Goal: Check status: Check status

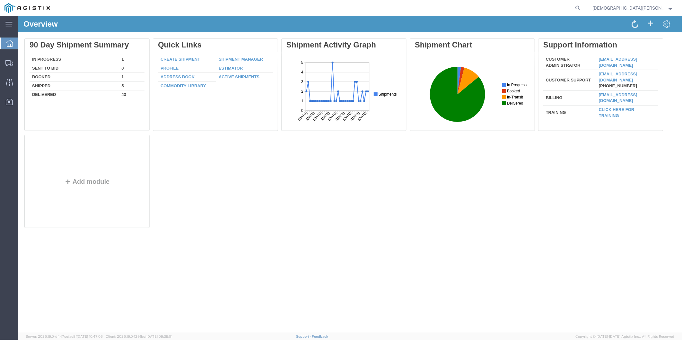
click at [643, 6] on span "Christian Ovalles" at bounding box center [628, 7] width 71 height 7
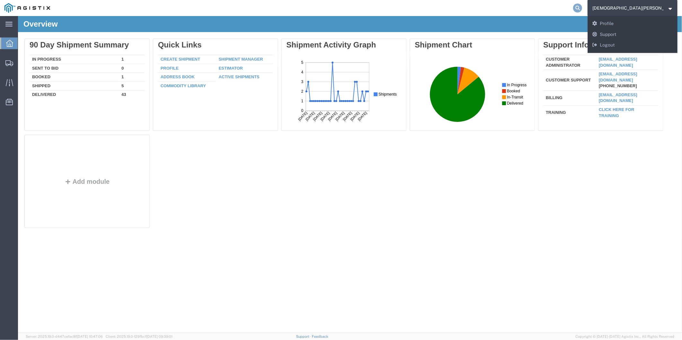
click at [582, 7] on icon at bounding box center [577, 8] width 9 height 9
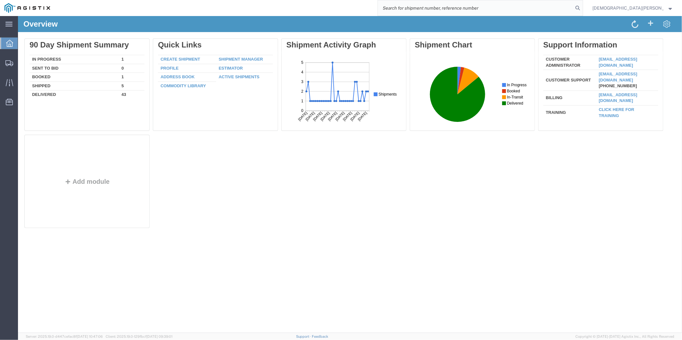
click at [452, 5] on input "search" at bounding box center [475, 7] width 195 height 15
paste input "56737851"
type input "56737851"
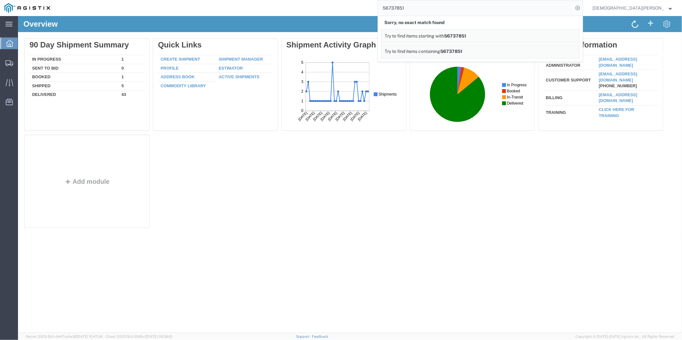
click at [668, 7] on strong "button" at bounding box center [670, 8] width 4 height 2
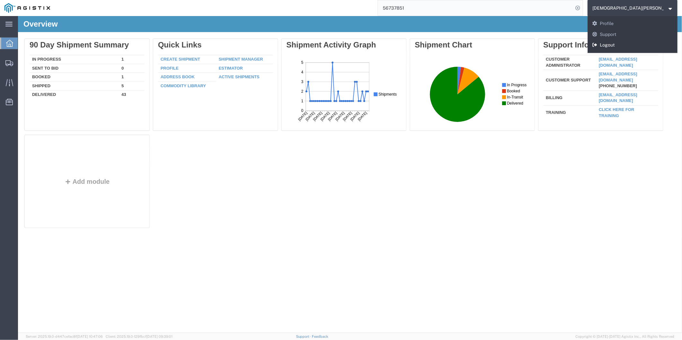
click at [650, 40] on link "Logout" at bounding box center [633, 45] width 90 height 11
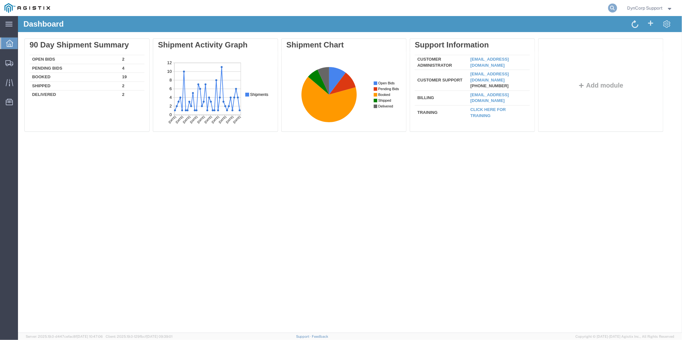
click at [608, 6] on icon at bounding box center [612, 8] width 9 height 9
click at [537, 8] on input "search" at bounding box center [510, 7] width 195 height 15
paste input "56737851"
type input "56737851"
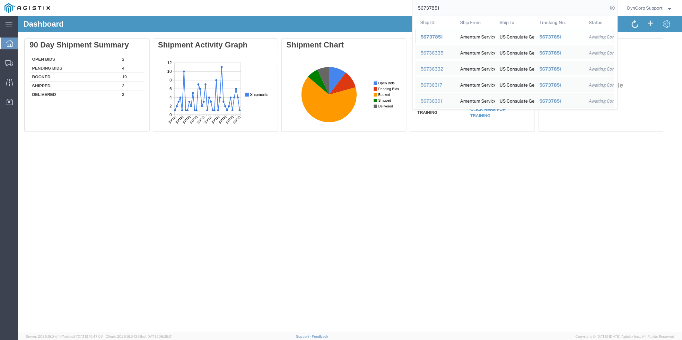
click at [440, 37] on span "56737851" at bounding box center [432, 36] width 22 height 5
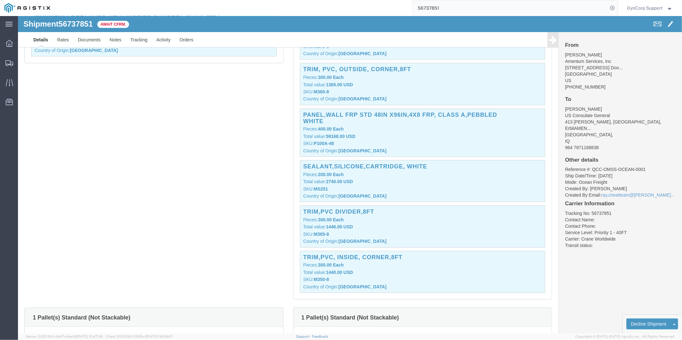
scroll to position [1356, 0]
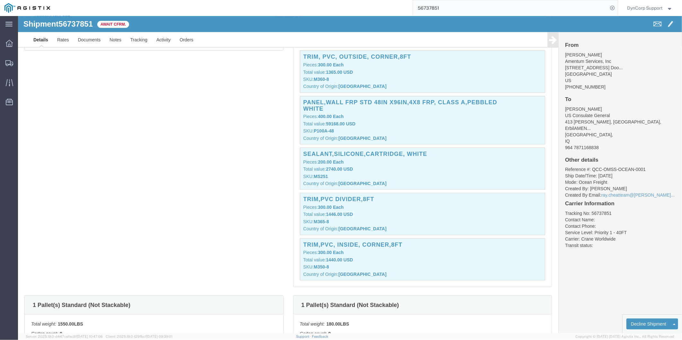
click div "SEALANT,SILICONE,CARTRIDGE, WHITE Pieces: 200.00 Each Total value: 2740.00 USD …"
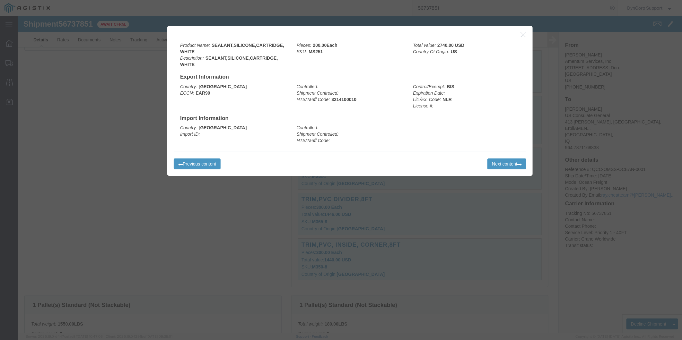
click icon "button"
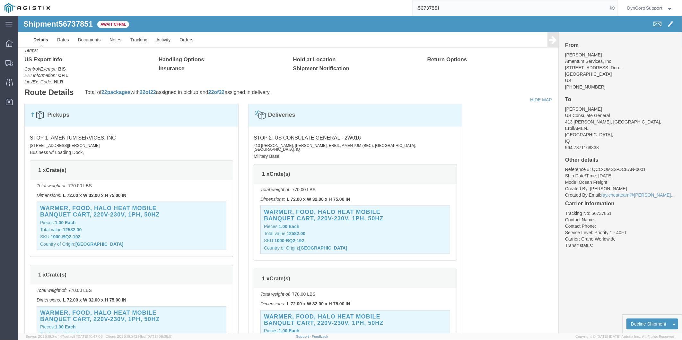
scroll to position [1891, 0]
